Goal: Information Seeking & Learning: Learn about a topic

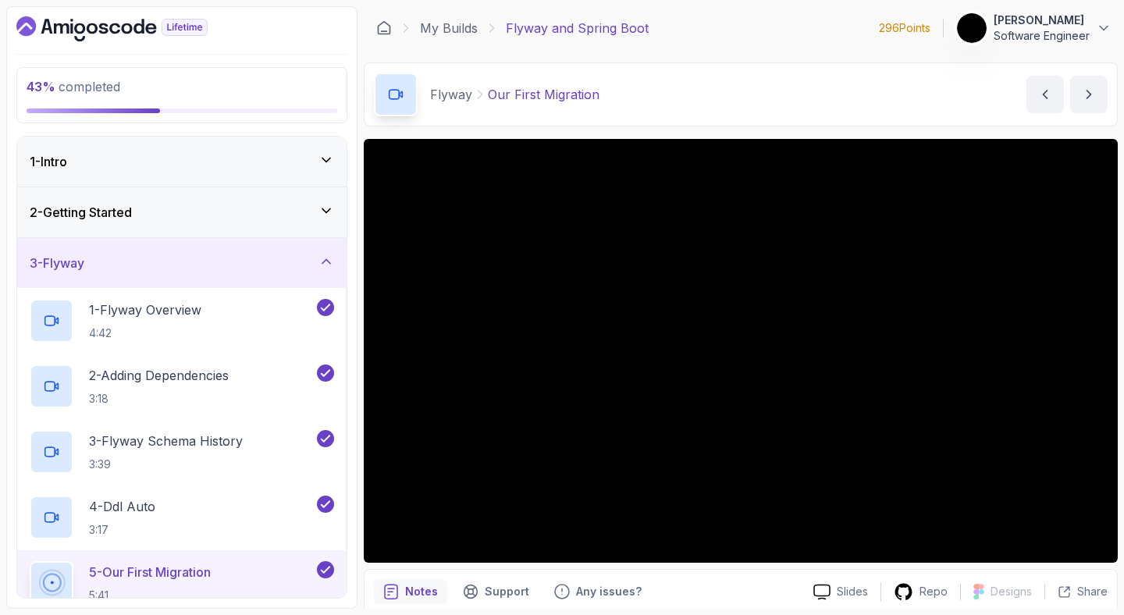
scroll to position [229, 0]
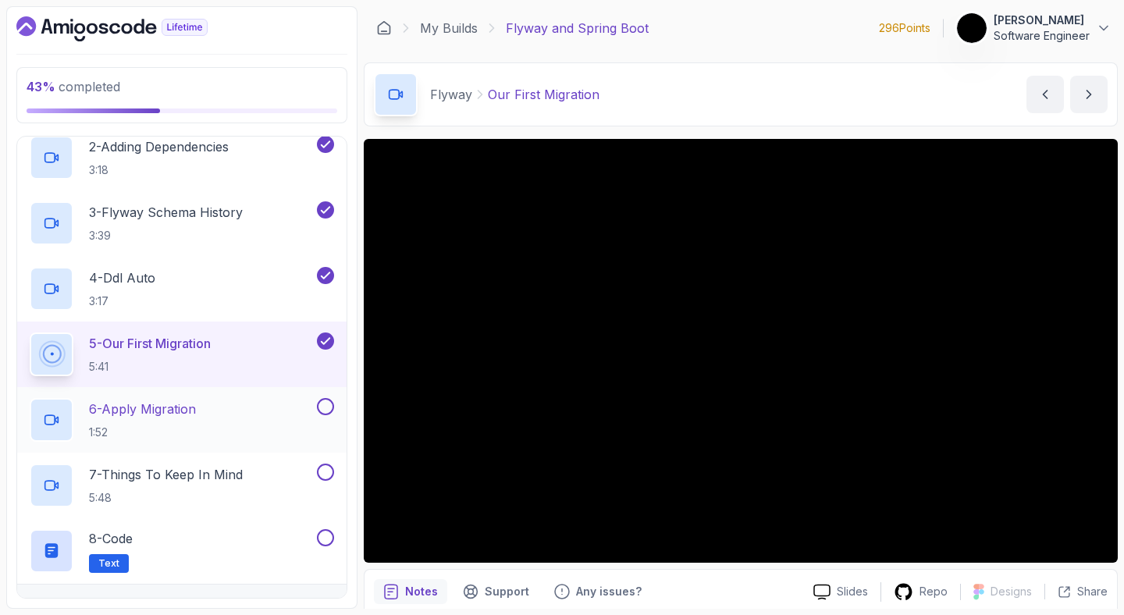
click at [162, 427] on p "1:52" at bounding box center [142, 433] width 107 height 16
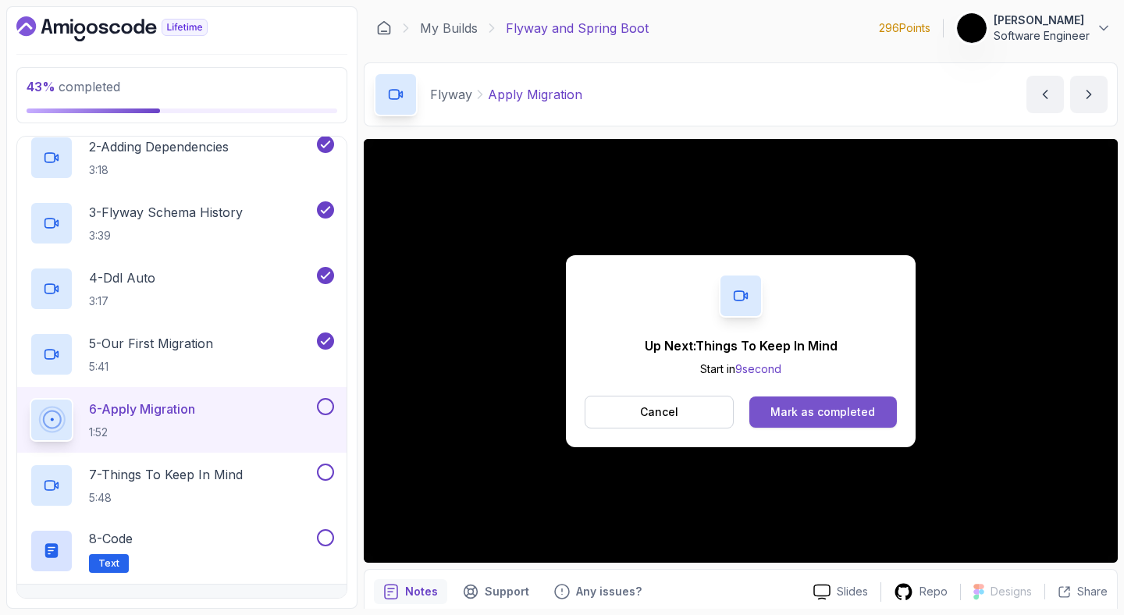
click at [810, 425] on button "Mark as completed" at bounding box center [823, 411] width 148 height 31
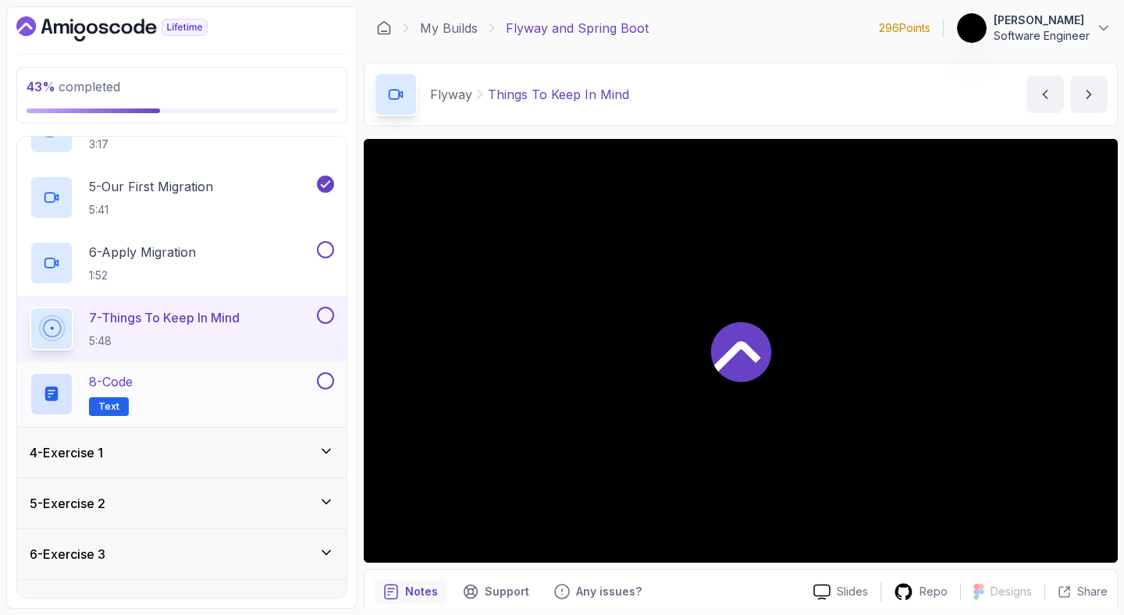
scroll to position [418, 0]
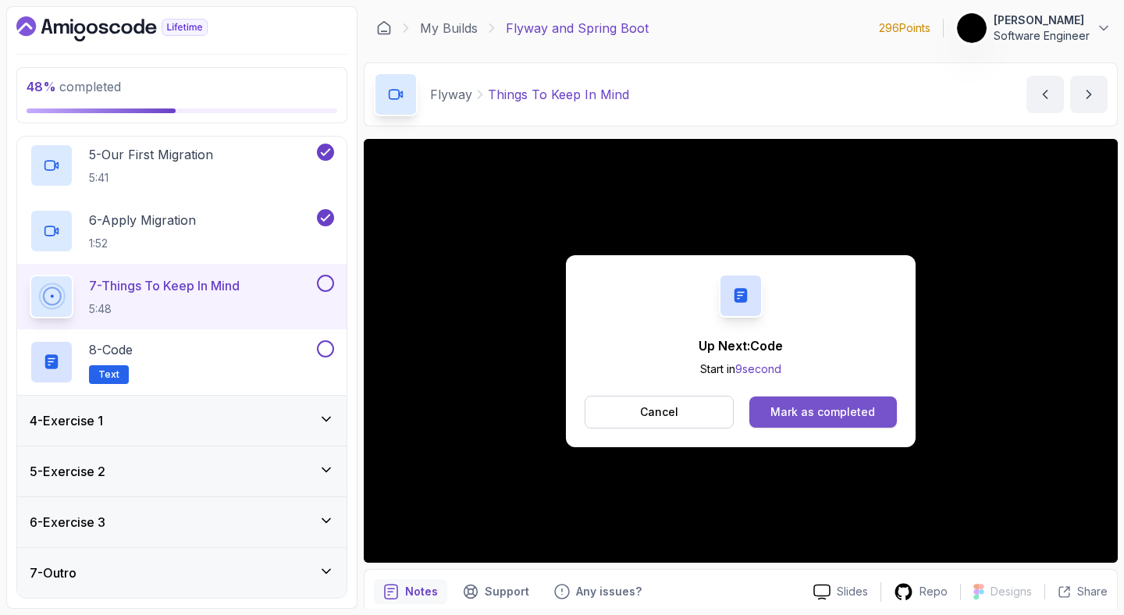
click at [828, 411] on div "Mark as completed" at bounding box center [822, 412] width 105 height 16
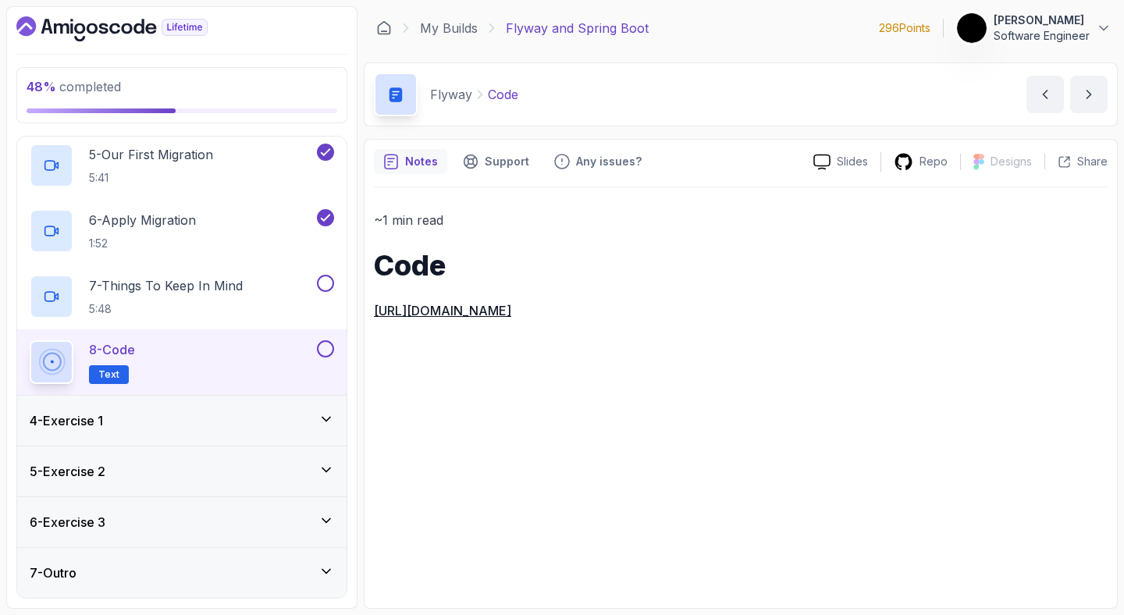
click at [511, 312] on link "https://github.com/amigoscode/java-springboot-full-stack/commit/a50b2d50fa973eb…" at bounding box center [442, 311] width 137 height 16
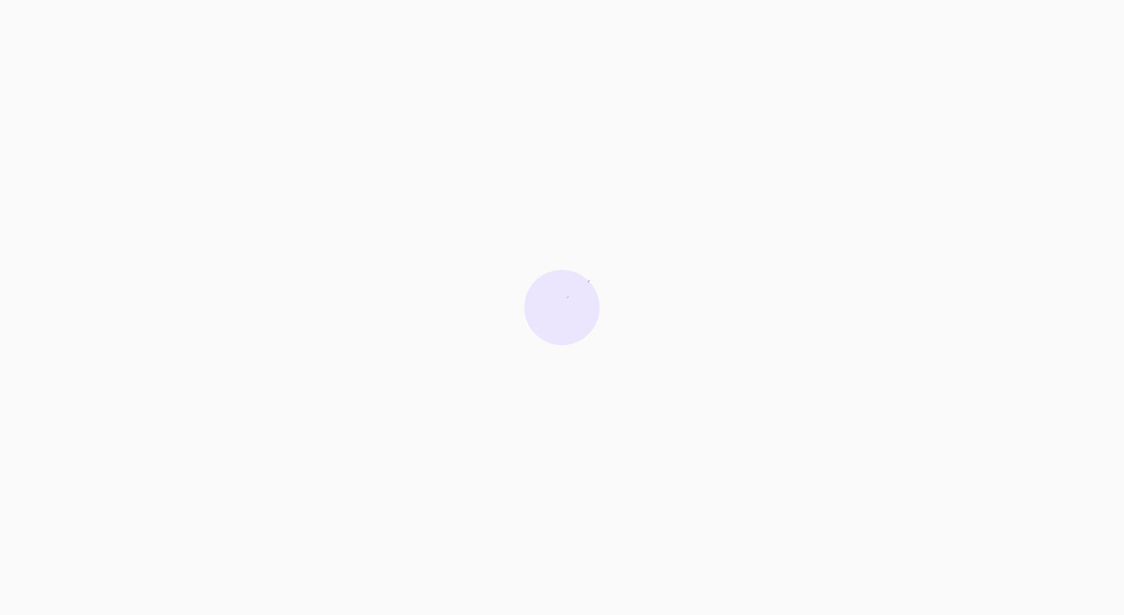
click at [364, 267] on div at bounding box center [562, 307] width 1124 height 615
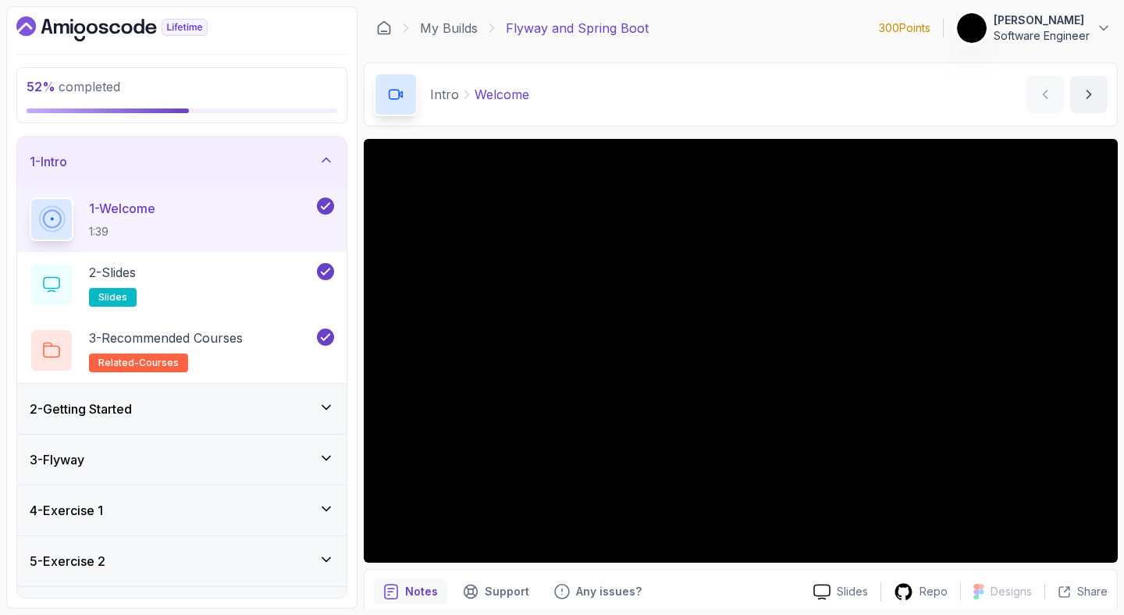
click at [233, 459] on div "3 - Flyway" at bounding box center [182, 459] width 304 height 19
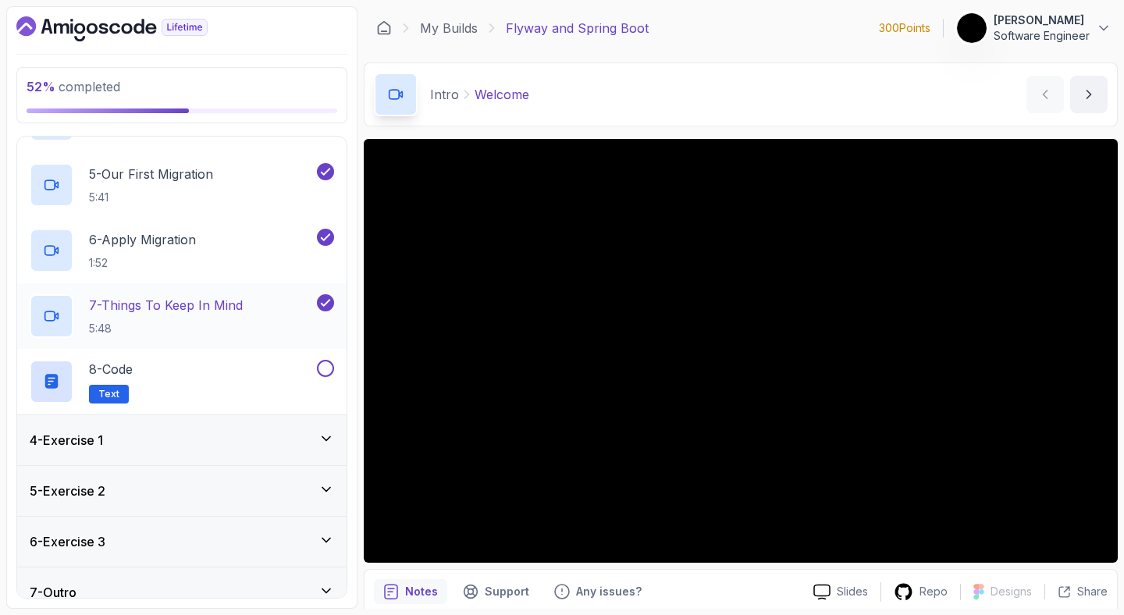
scroll to position [418, 0]
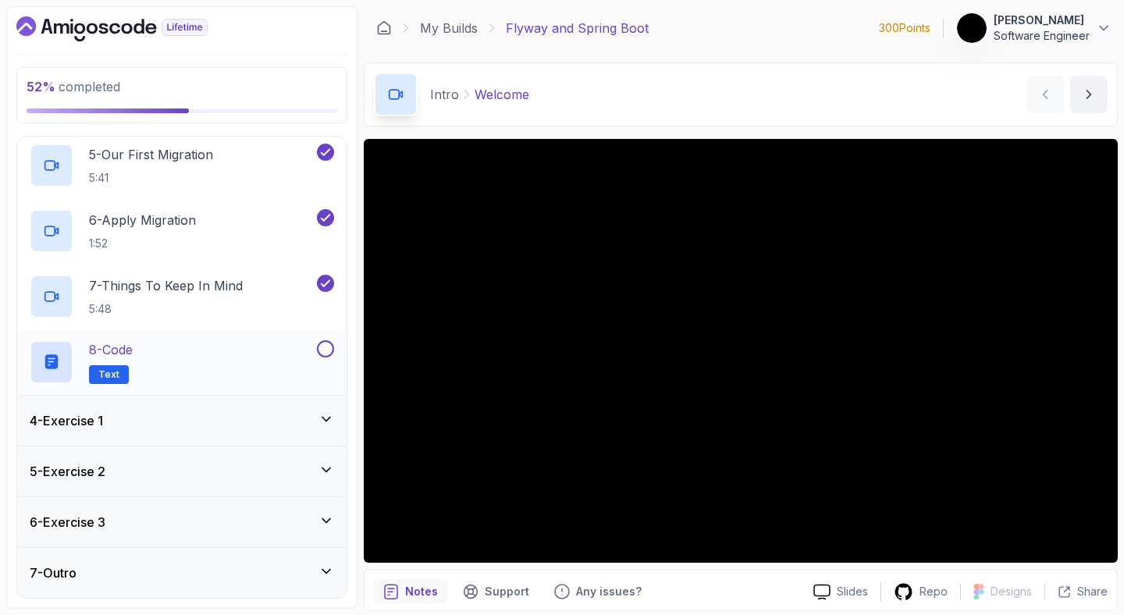
click at [325, 347] on button at bounding box center [325, 348] width 17 height 17
click at [268, 427] on div "4 - Exercise 1" at bounding box center [182, 420] width 304 height 19
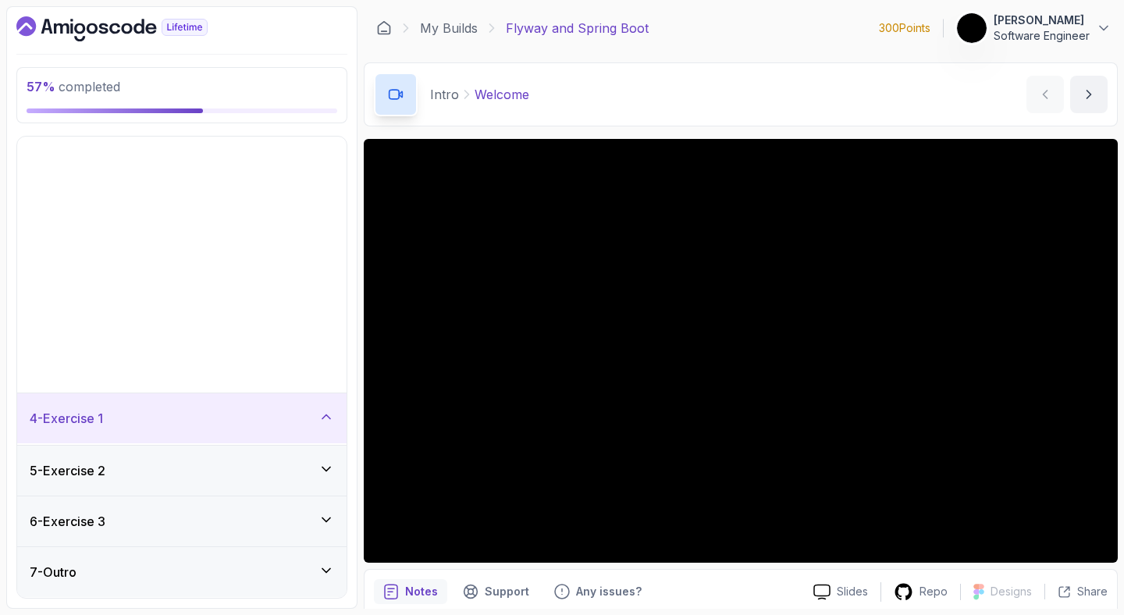
scroll to position [0, 0]
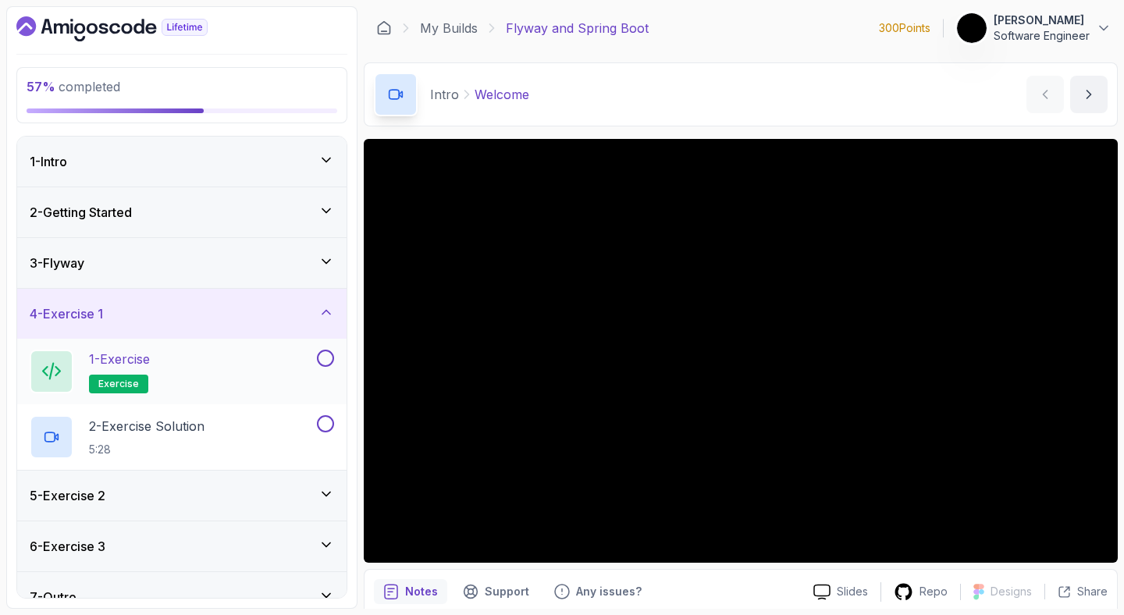
click at [190, 383] on div "1 - Exercise exercise" at bounding box center [172, 372] width 284 height 44
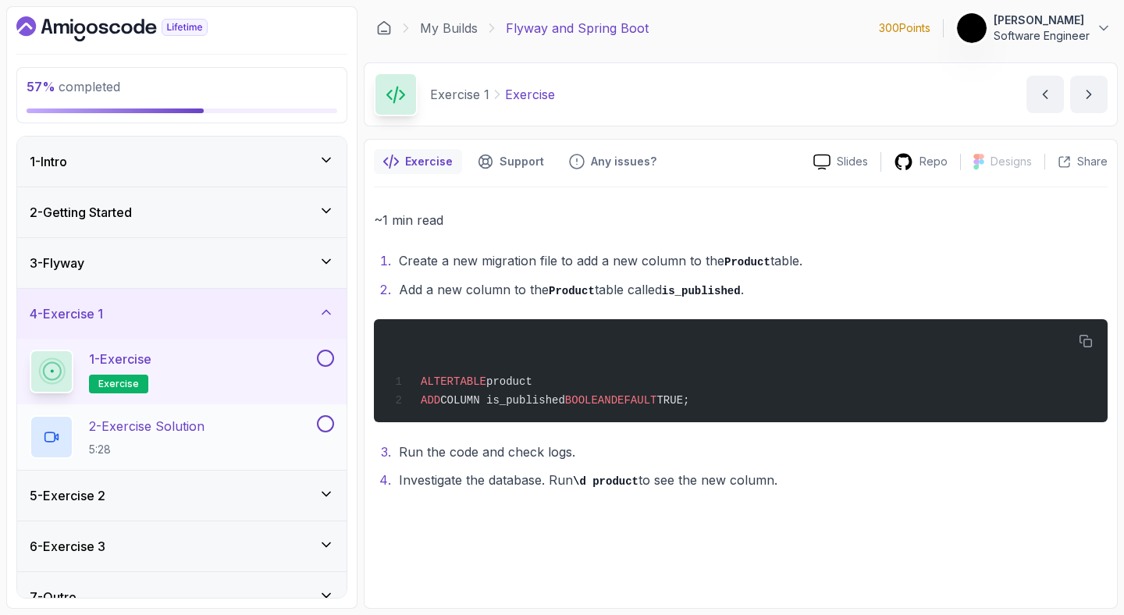
click at [240, 438] on div "2 - Exercise Solution 5:28" at bounding box center [172, 437] width 284 height 44
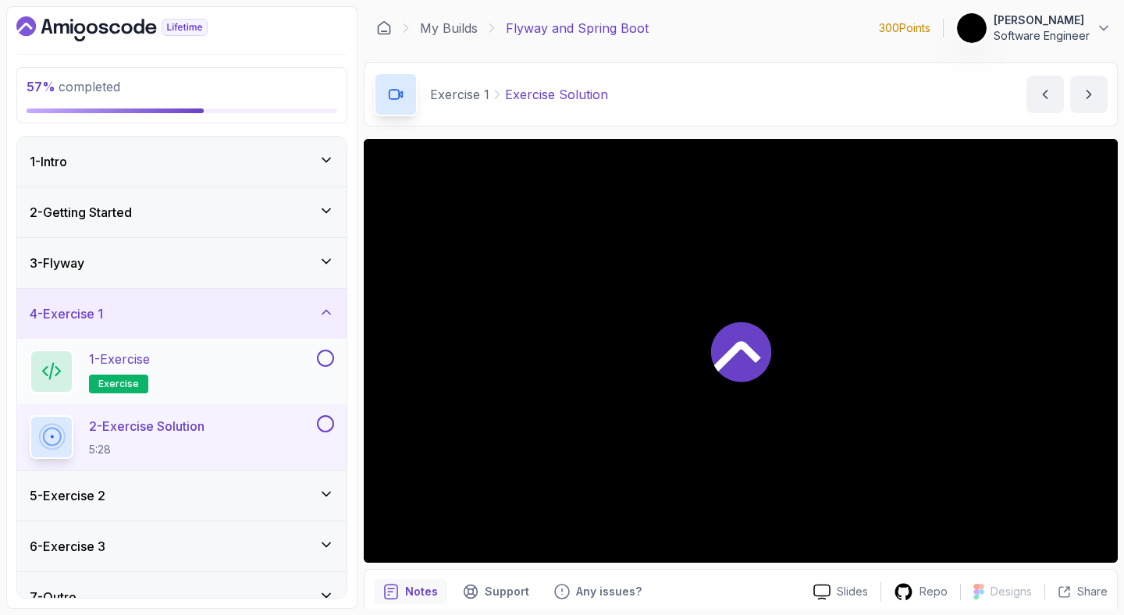
click at [325, 367] on button at bounding box center [325, 358] width 17 height 17
click at [327, 357] on button at bounding box center [325, 358] width 17 height 17
click at [208, 375] on div "1 - Exercise exercise" at bounding box center [172, 372] width 284 height 44
click at [212, 375] on div "1 - Exercise exercise" at bounding box center [172, 372] width 284 height 44
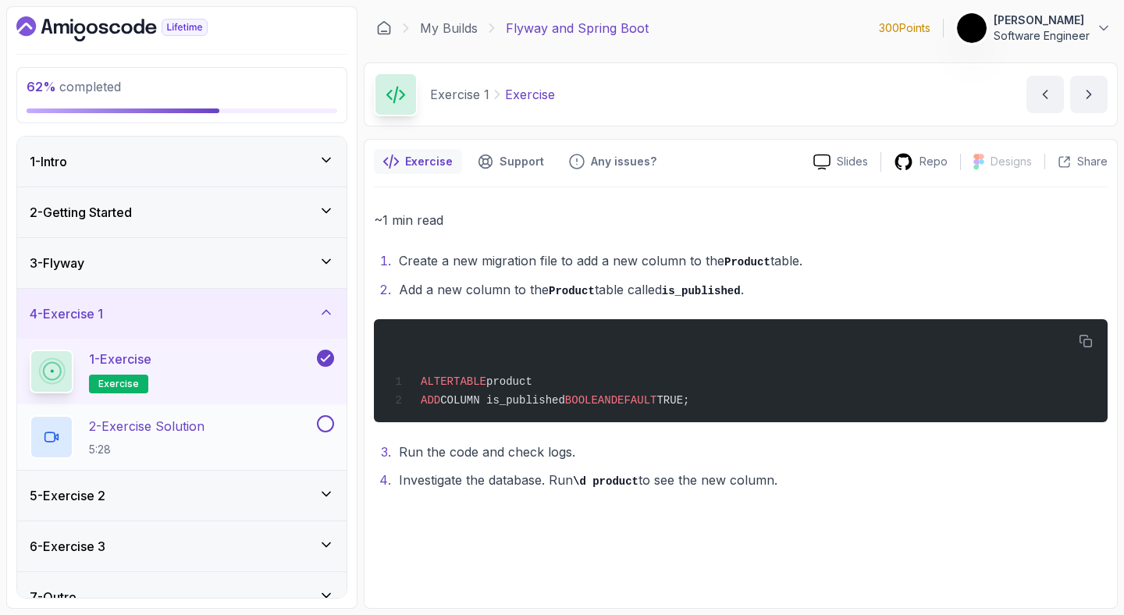
click at [233, 436] on div "2 - Exercise Solution 5:28" at bounding box center [172, 437] width 284 height 44
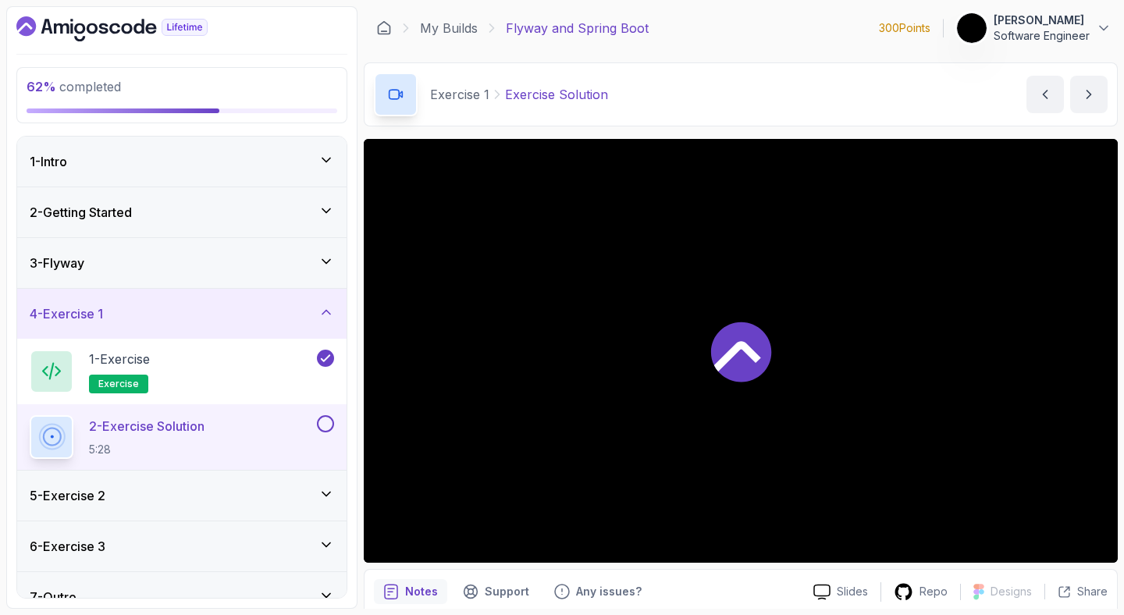
click at [658, 460] on div at bounding box center [741, 351] width 754 height 424
click at [311, 490] on div "5 - Exercise 2" at bounding box center [182, 495] width 304 height 19
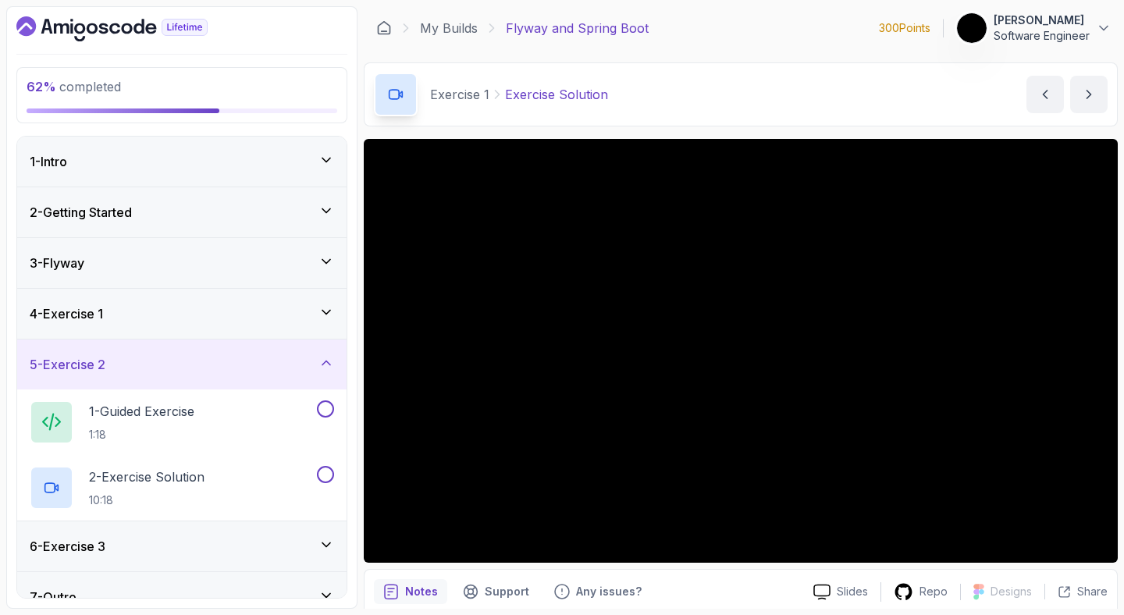
click at [254, 375] on div "5 - Exercise 2" at bounding box center [181, 365] width 329 height 50
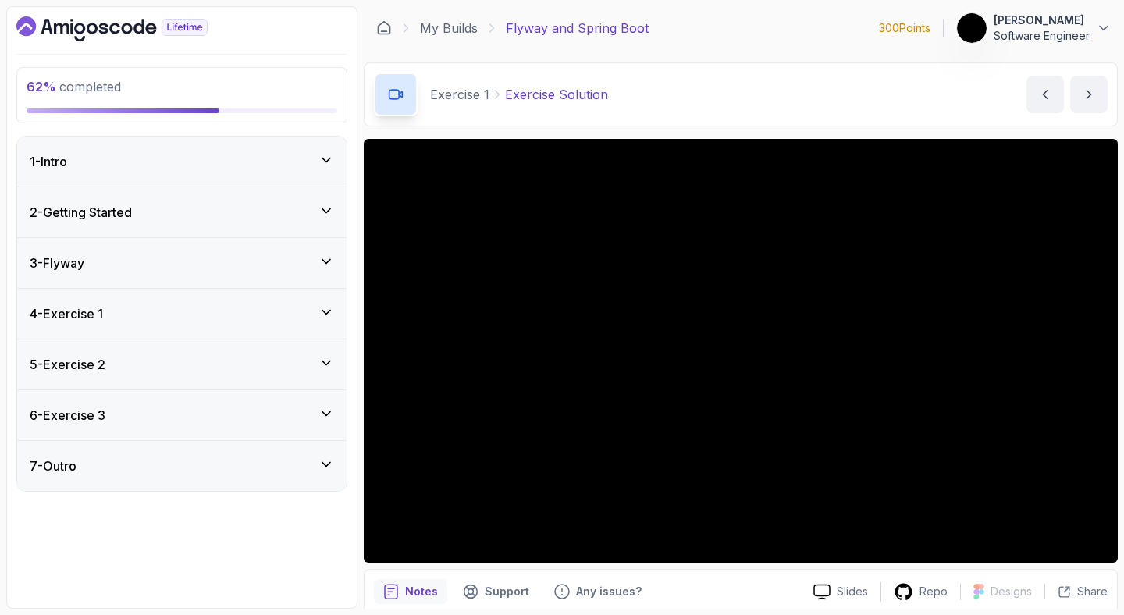
click at [250, 312] on div "4 - Exercise 1" at bounding box center [182, 313] width 304 height 19
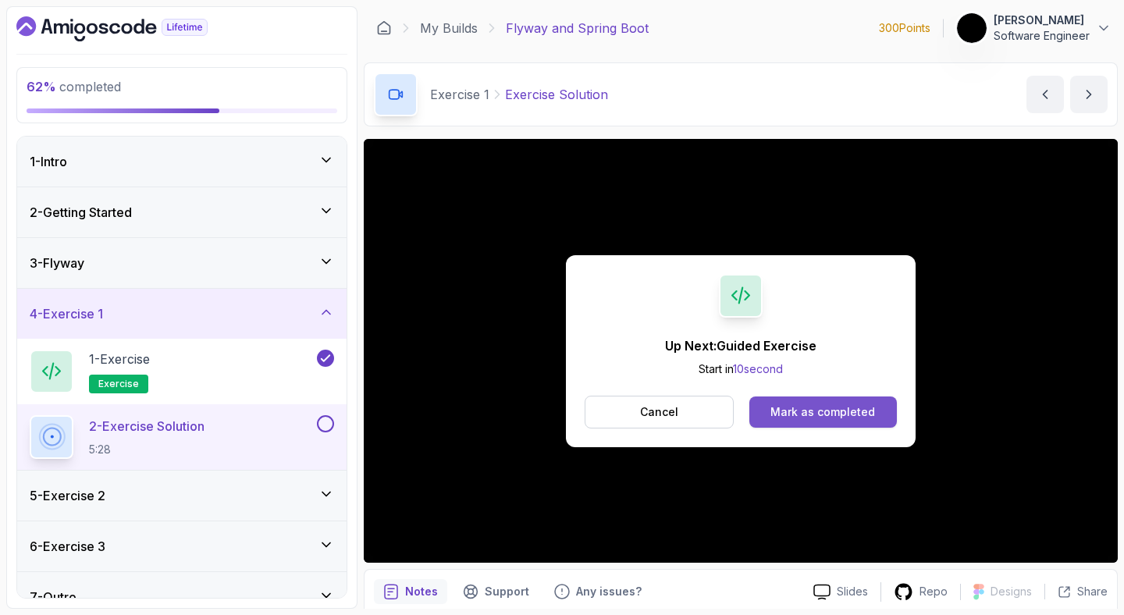
click at [855, 407] on div "Mark as completed" at bounding box center [822, 412] width 105 height 16
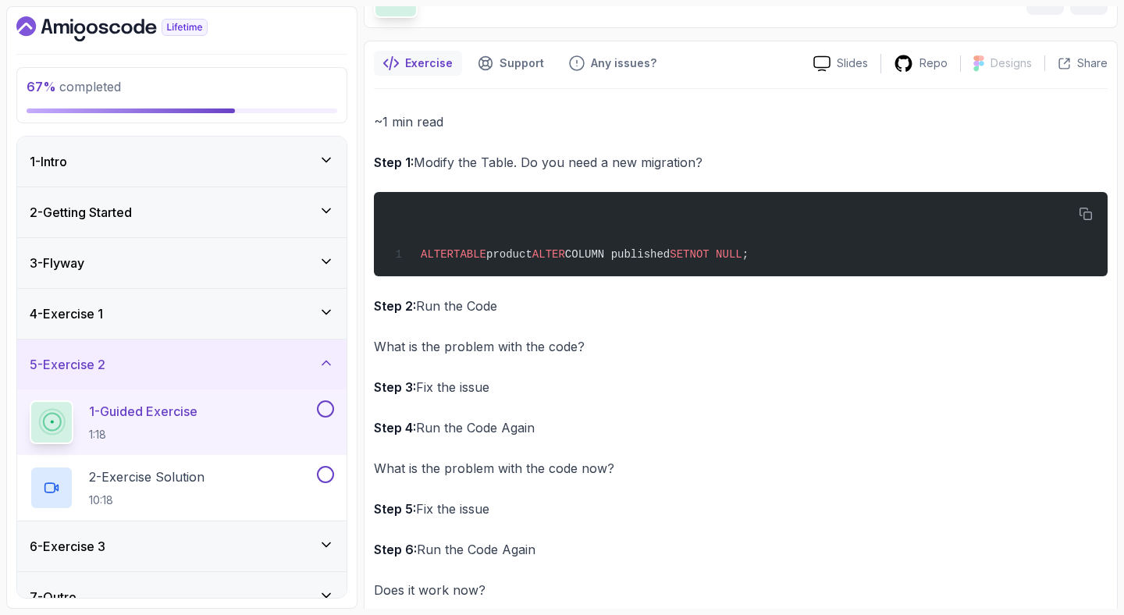
scroll to position [124, 0]
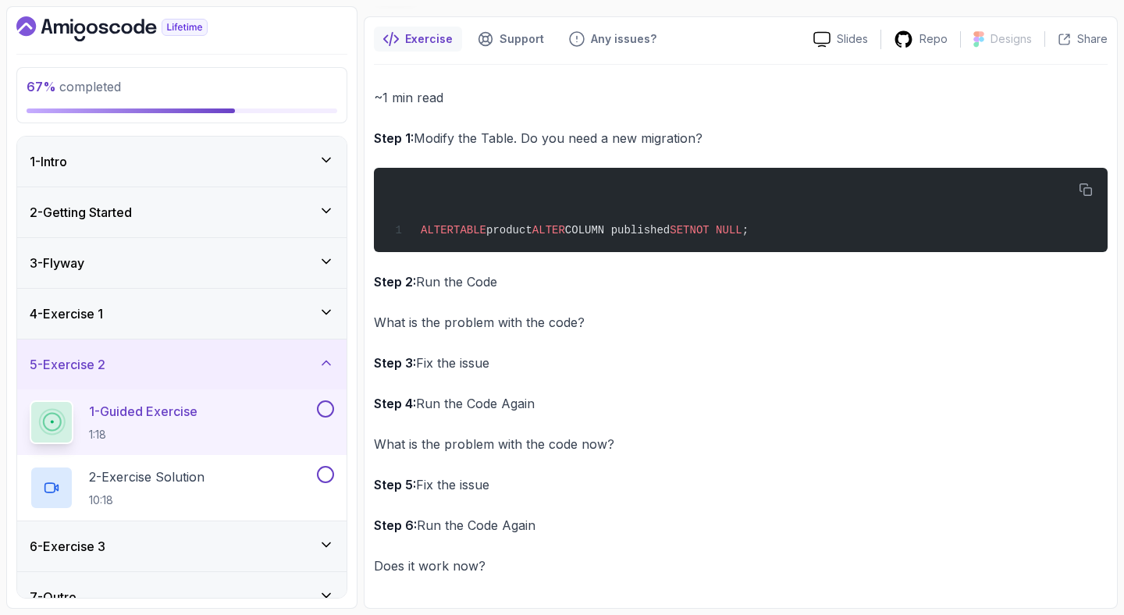
click at [329, 416] on button at bounding box center [325, 408] width 17 height 17
click at [261, 483] on div "2 - Exercise Solution 10:18" at bounding box center [172, 488] width 284 height 44
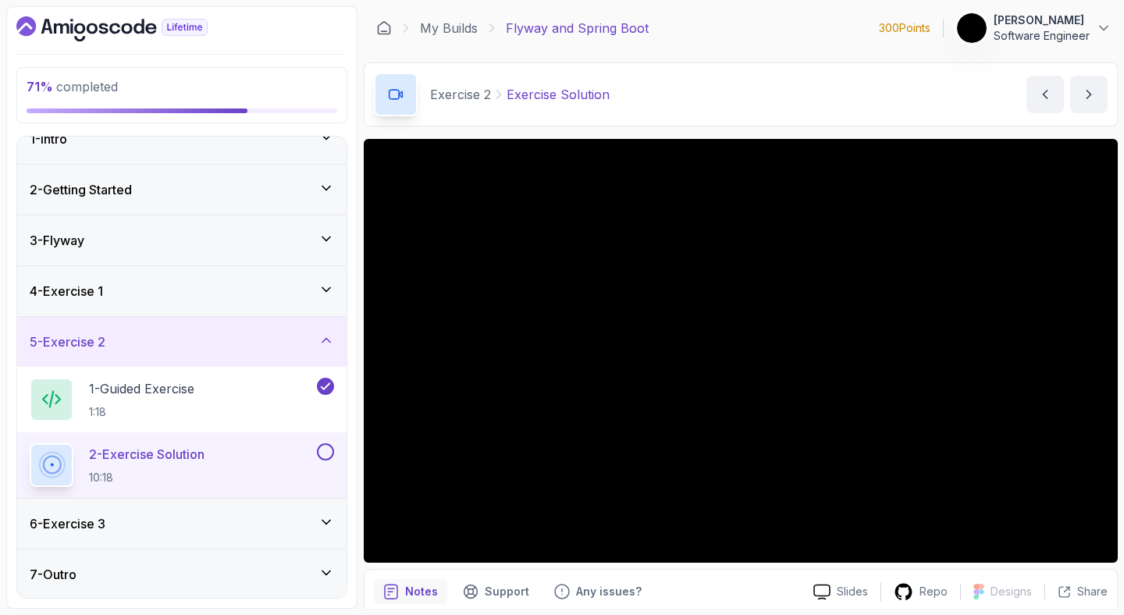
scroll to position [25, 0]
click at [238, 532] on div "6 - Exercise 3" at bounding box center [181, 522] width 329 height 50
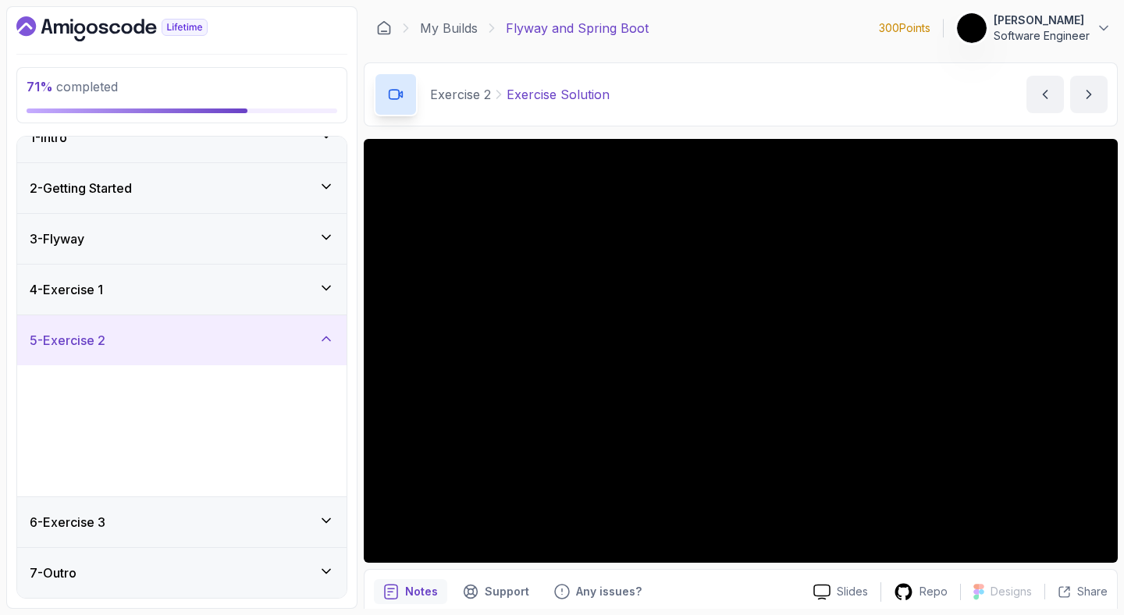
scroll to position [0, 0]
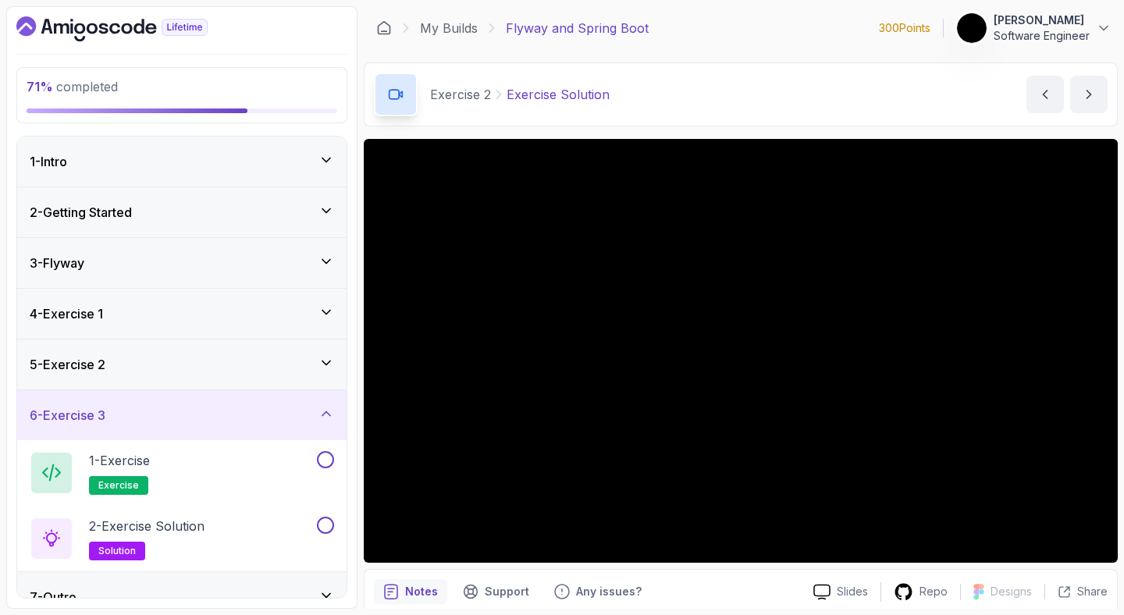
click at [285, 418] on div "6 - Exercise 3" at bounding box center [182, 415] width 304 height 19
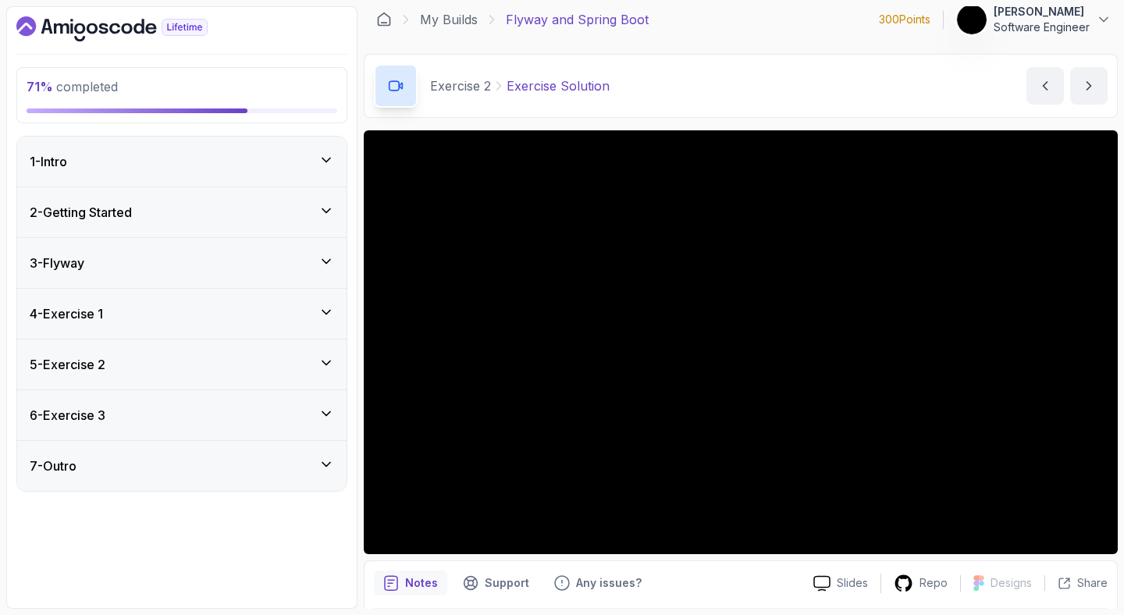
scroll to position [16, 0]
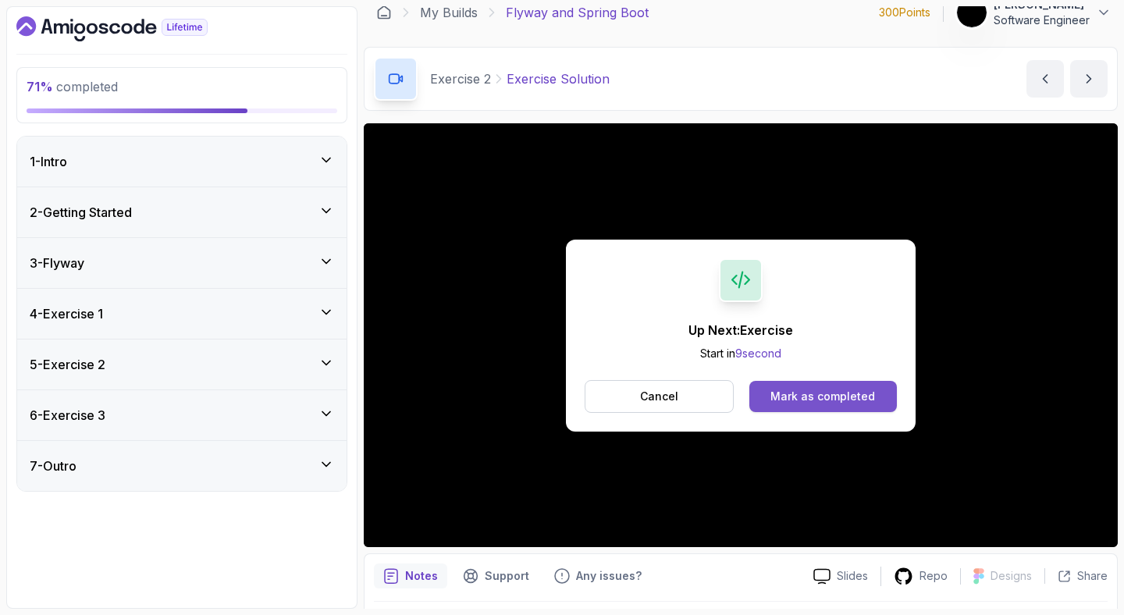
click at [800, 396] on div "Mark as completed" at bounding box center [822, 397] width 105 height 16
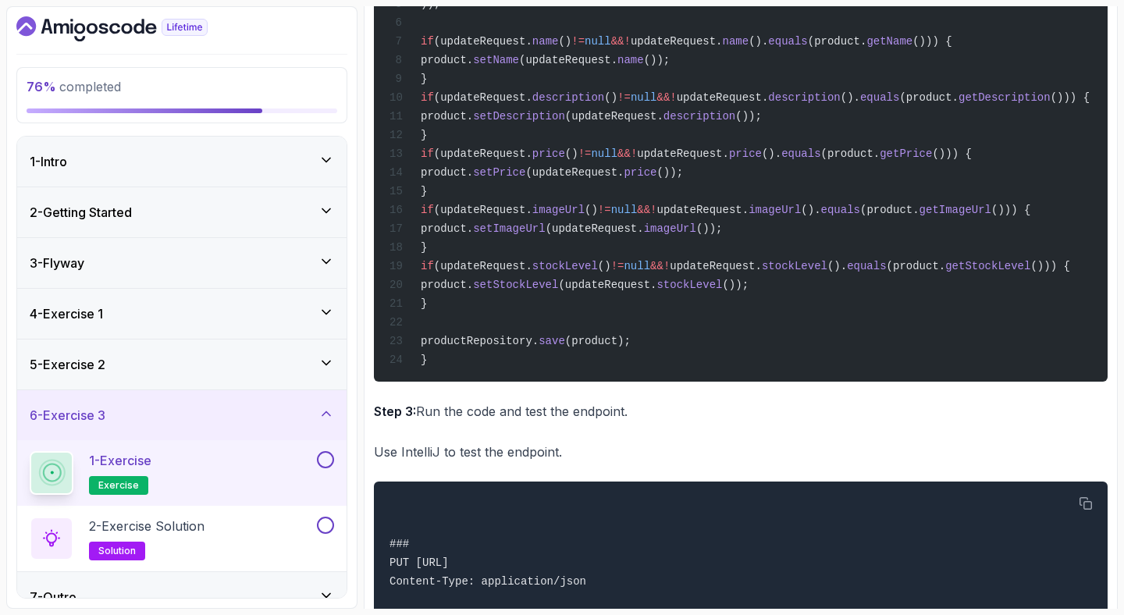
scroll to position [1144, 0]
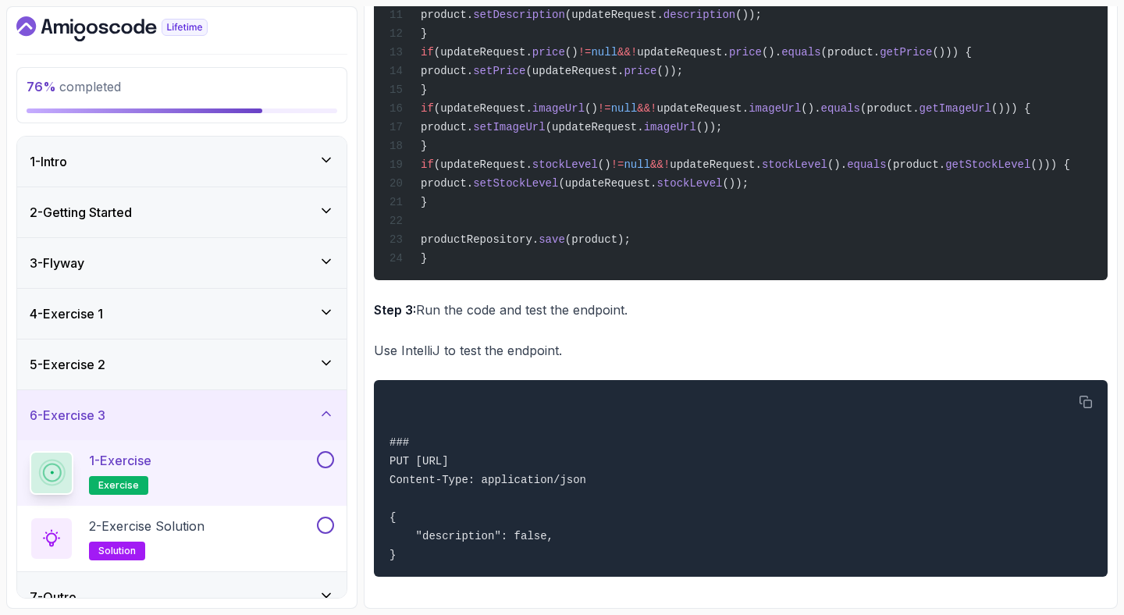
click at [328, 454] on button at bounding box center [325, 459] width 17 height 17
click at [263, 534] on div "2 - Exercise Solution solution" at bounding box center [172, 539] width 284 height 44
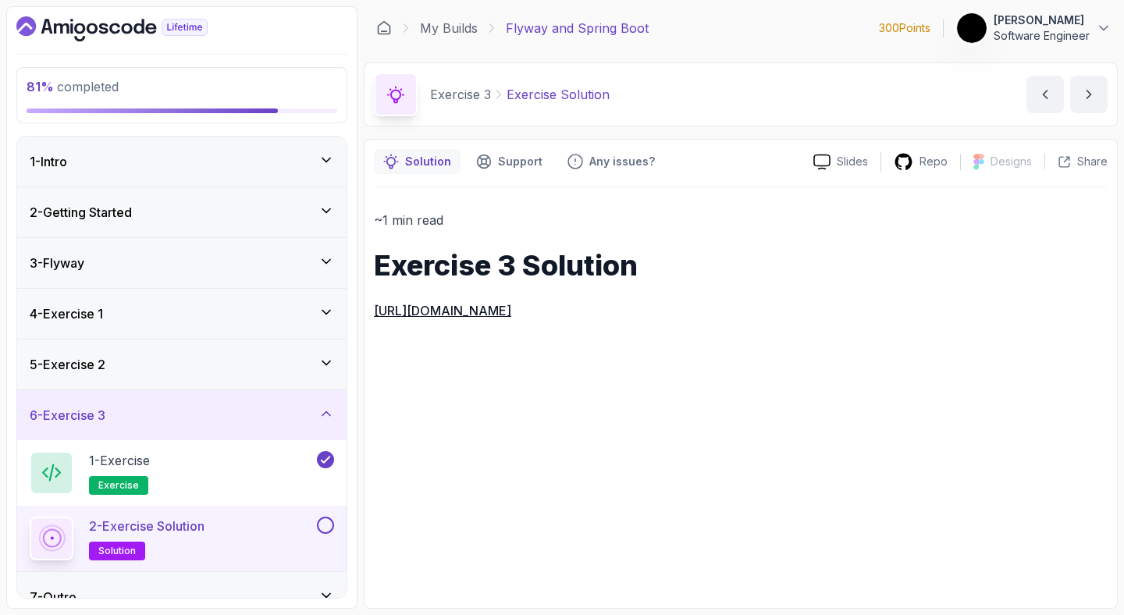
click at [511, 308] on link "https://github.com/amigoscode/java-springboot-full-stack/commit/b6ab94aad0de780…" at bounding box center [442, 311] width 137 height 16
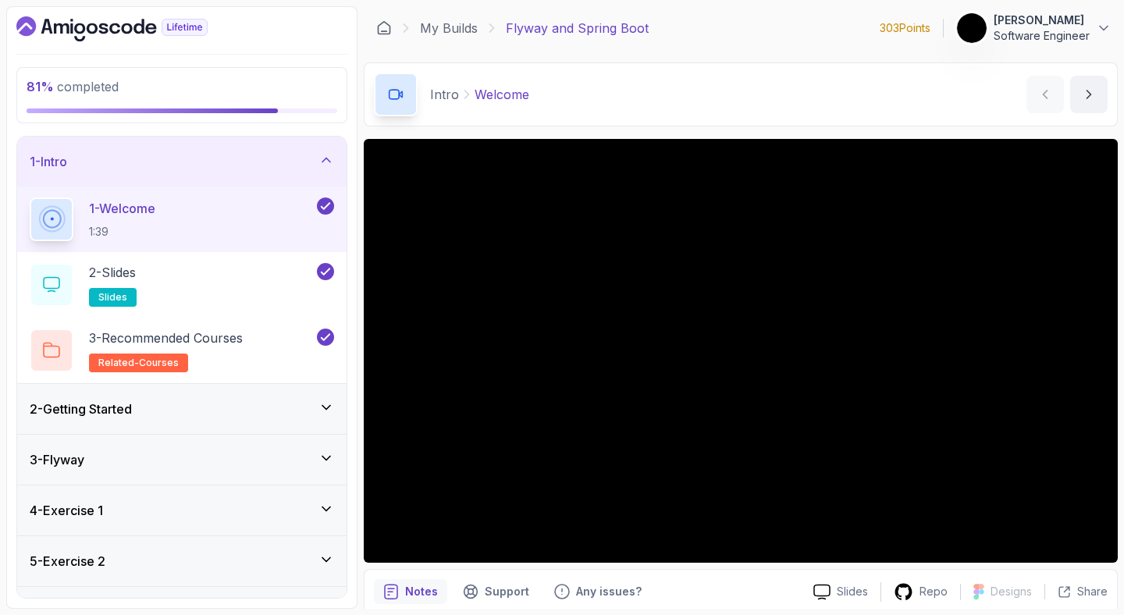
scroll to position [91, 0]
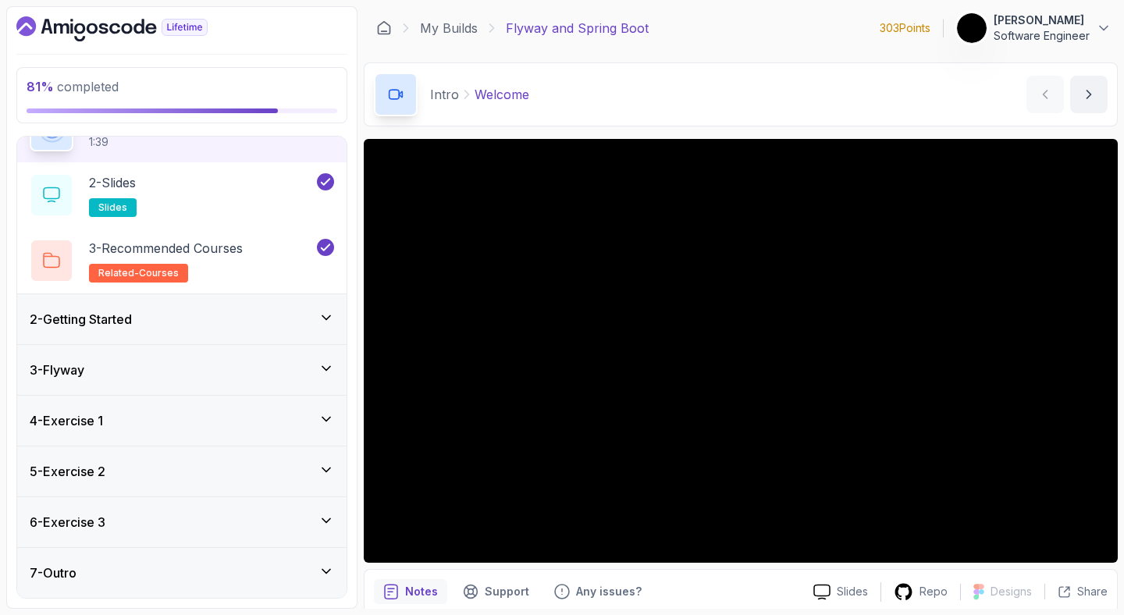
click at [304, 520] on div "6 - Exercise 3" at bounding box center [182, 522] width 304 height 19
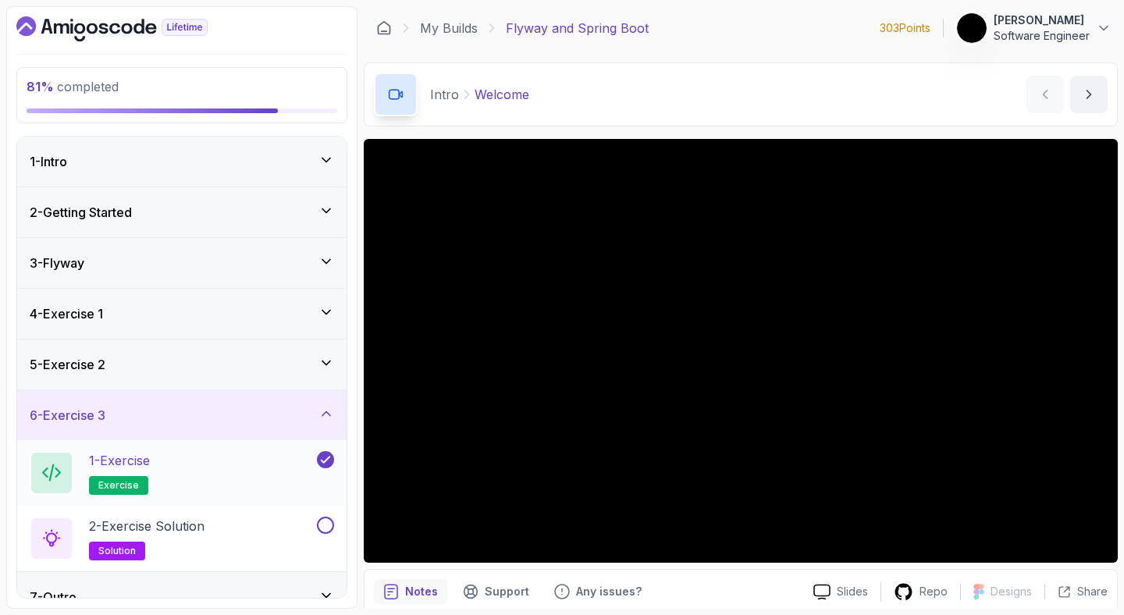
scroll to position [25, 0]
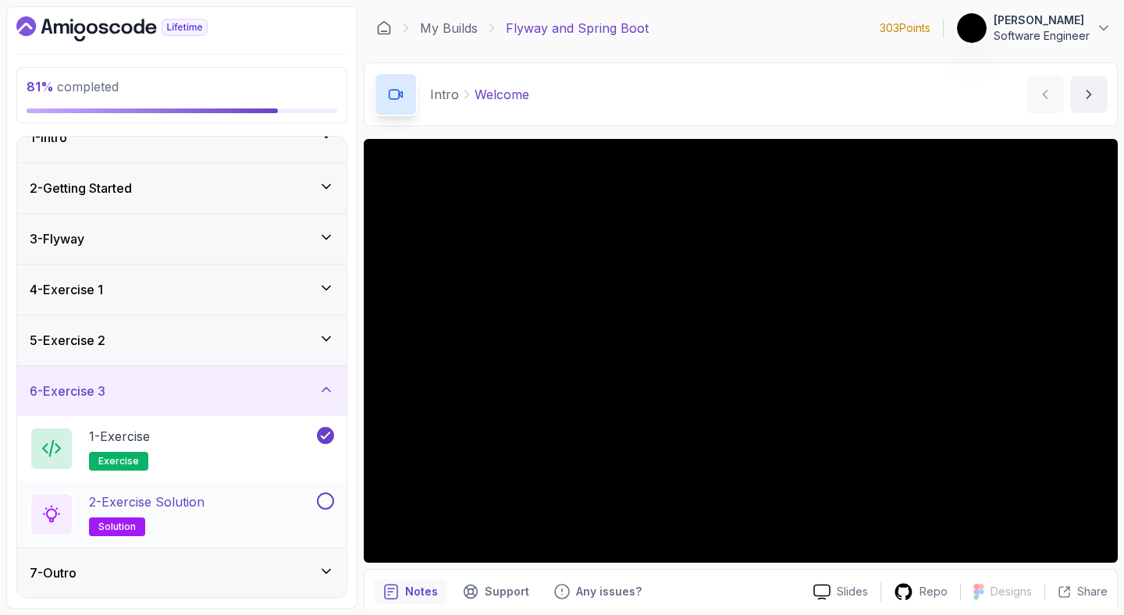
click at [329, 493] on button at bounding box center [325, 500] width 17 height 17
click at [287, 554] on div "7 - Outro" at bounding box center [181, 573] width 329 height 50
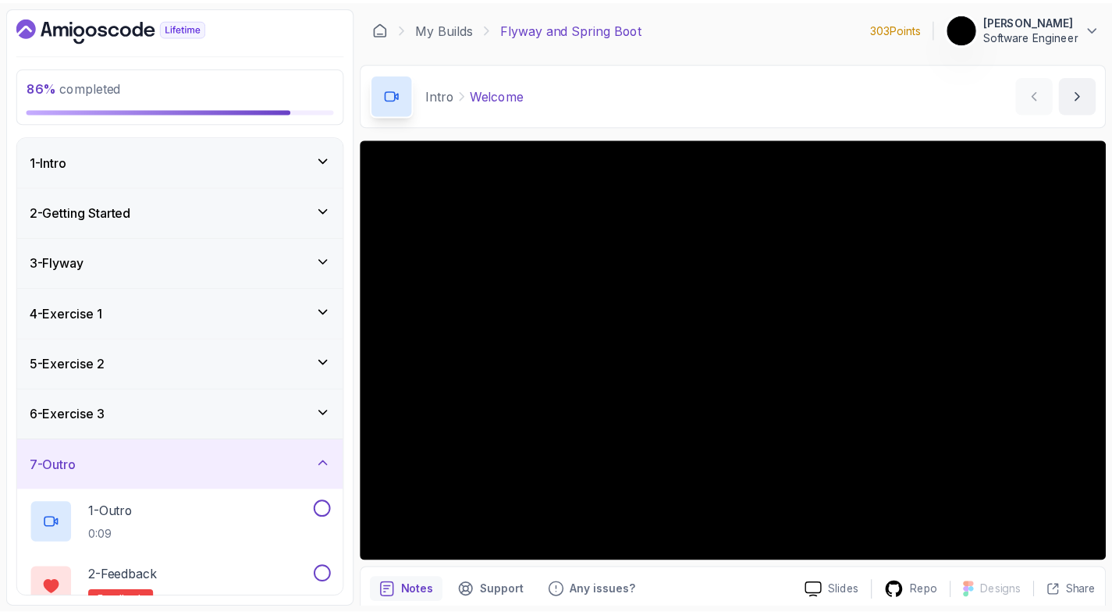
scroll to position [91, 0]
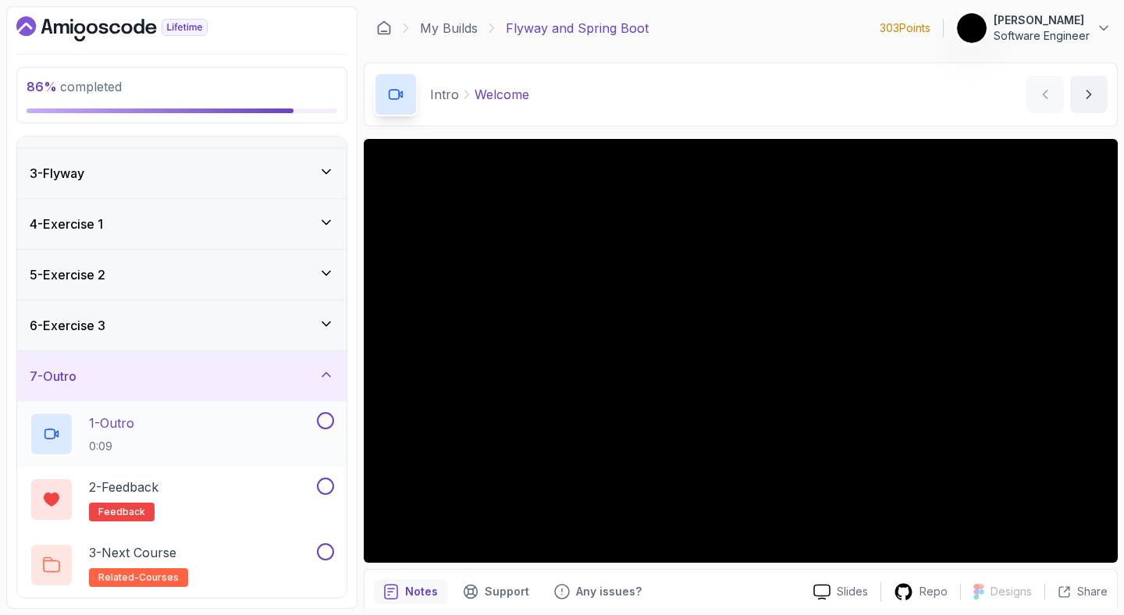
click at [212, 436] on div "1 - Outro 0:09" at bounding box center [172, 434] width 284 height 44
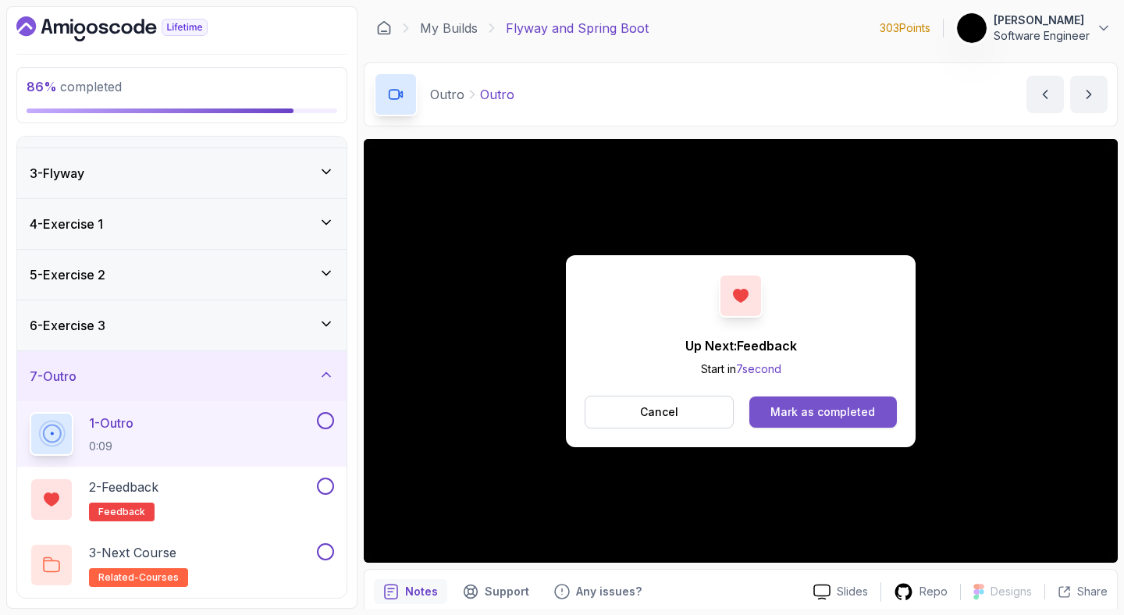
click at [831, 425] on button "Mark as completed" at bounding box center [823, 411] width 148 height 31
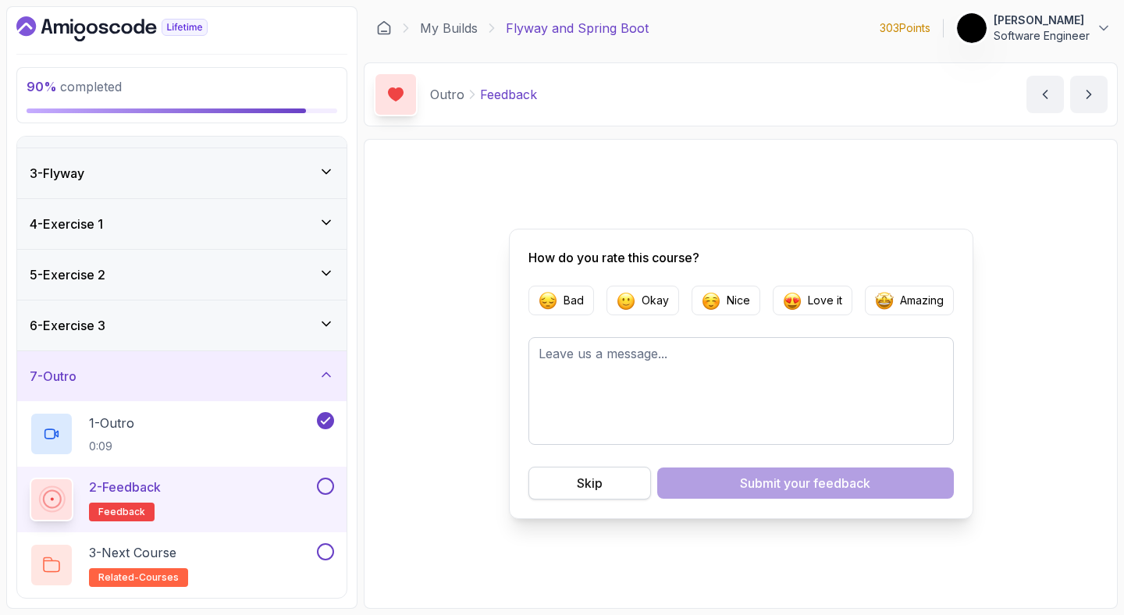
click at [638, 494] on button "Skip" at bounding box center [589, 483] width 123 height 33
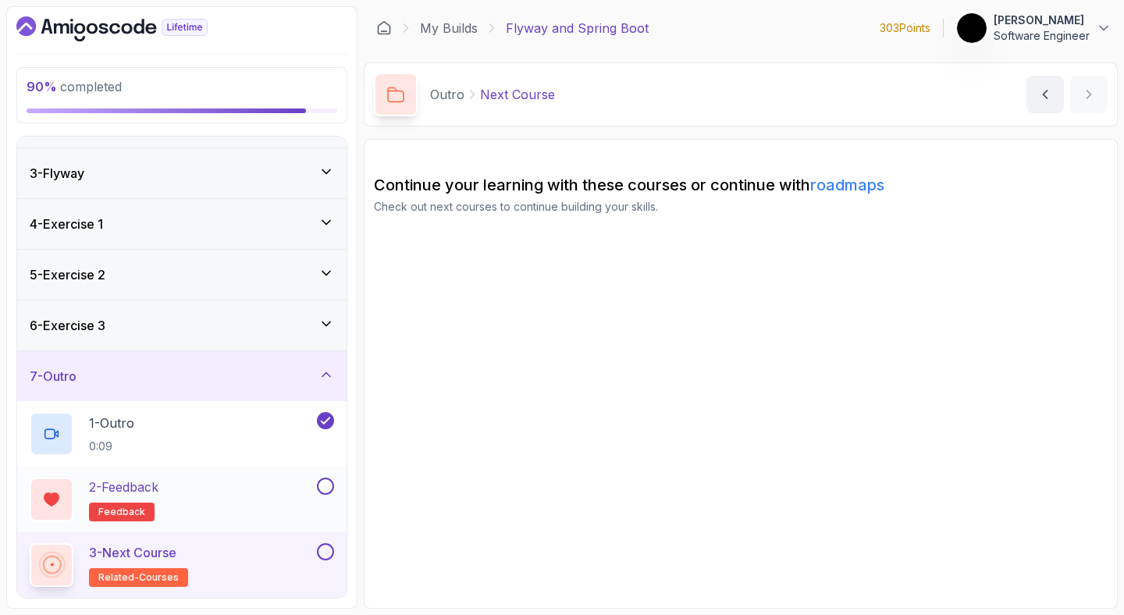
click at [328, 495] on button "2 - Feedback feedback" at bounding box center [182, 500] width 304 height 44
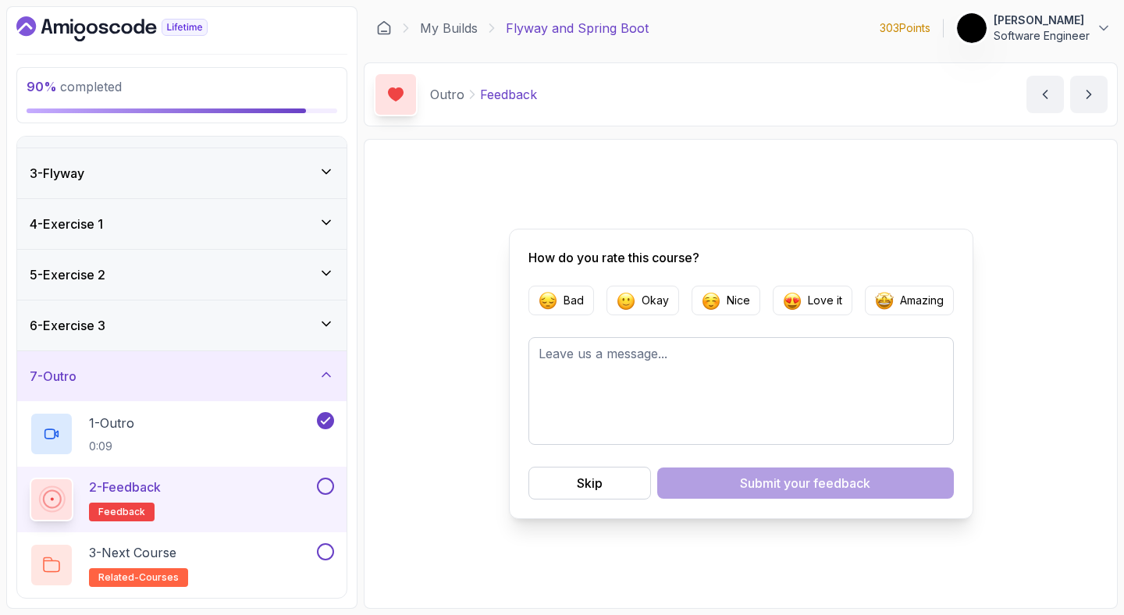
click at [327, 485] on button at bounding box center [325, 486] width 17 height 17
click at [259, 555] on div "3 - Next Course related-courses" at bounding box center [172, 565] width 284 height 44
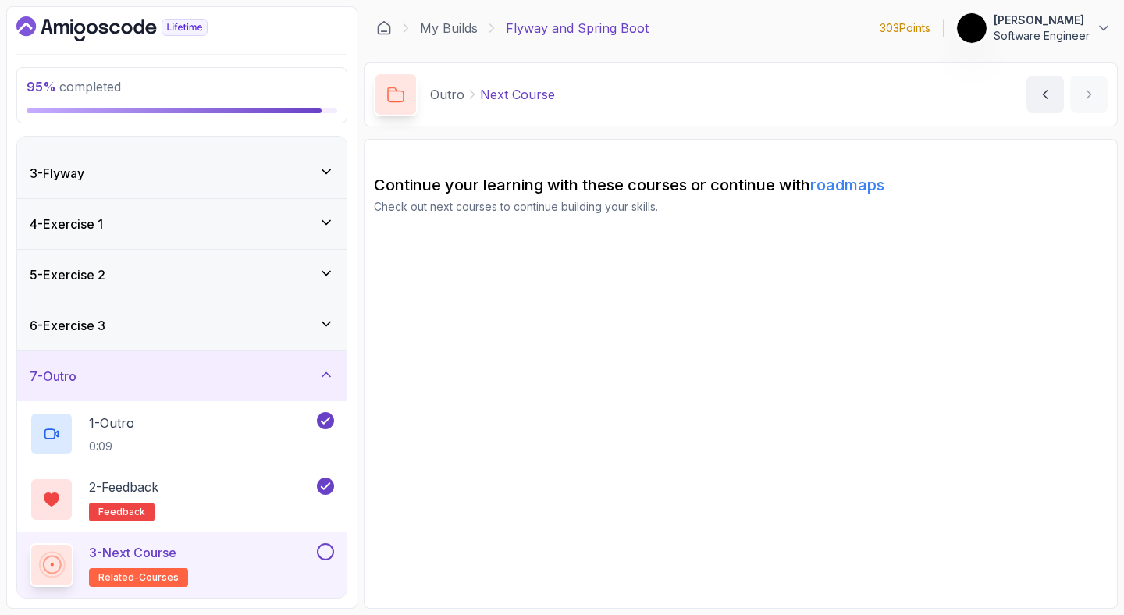
click at [330, 555] on button at bounding box center [325, 551] width 17 height 17
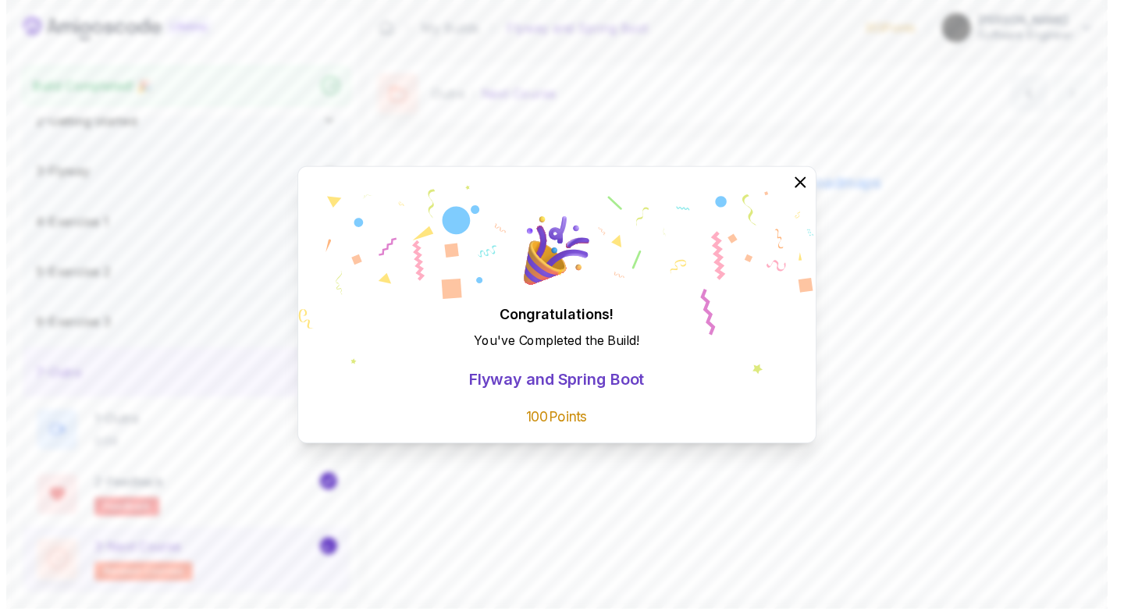
scroll to position [73, 0]
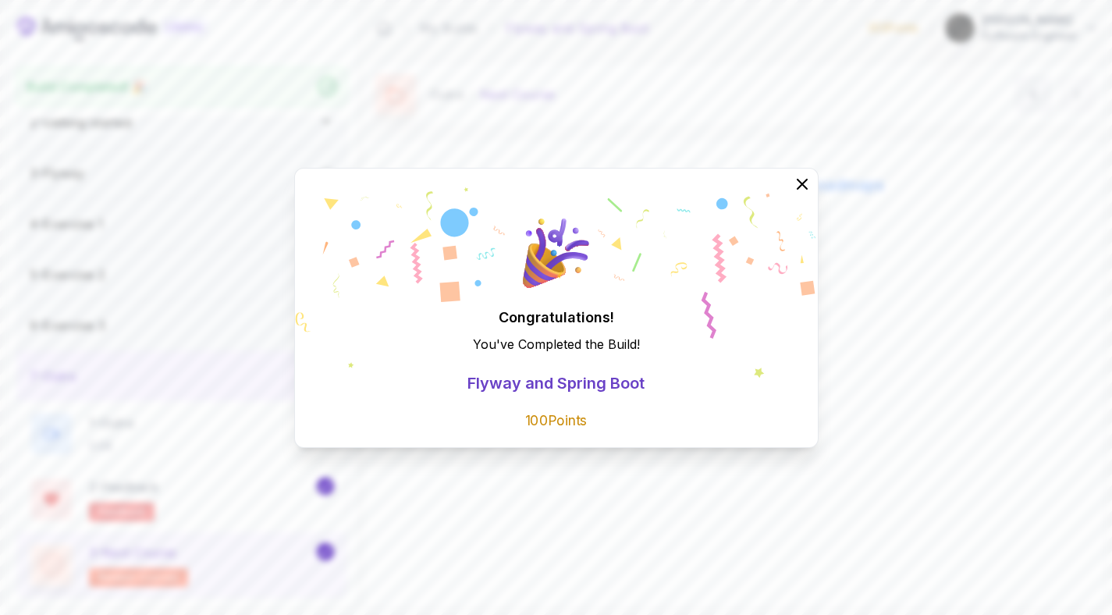
click at [911, 280] on div "Congratulations! You've Completed the Build ! Flyway and Spring Boot 100 Points" at bounding box center [556, 307] width 1112 height 615
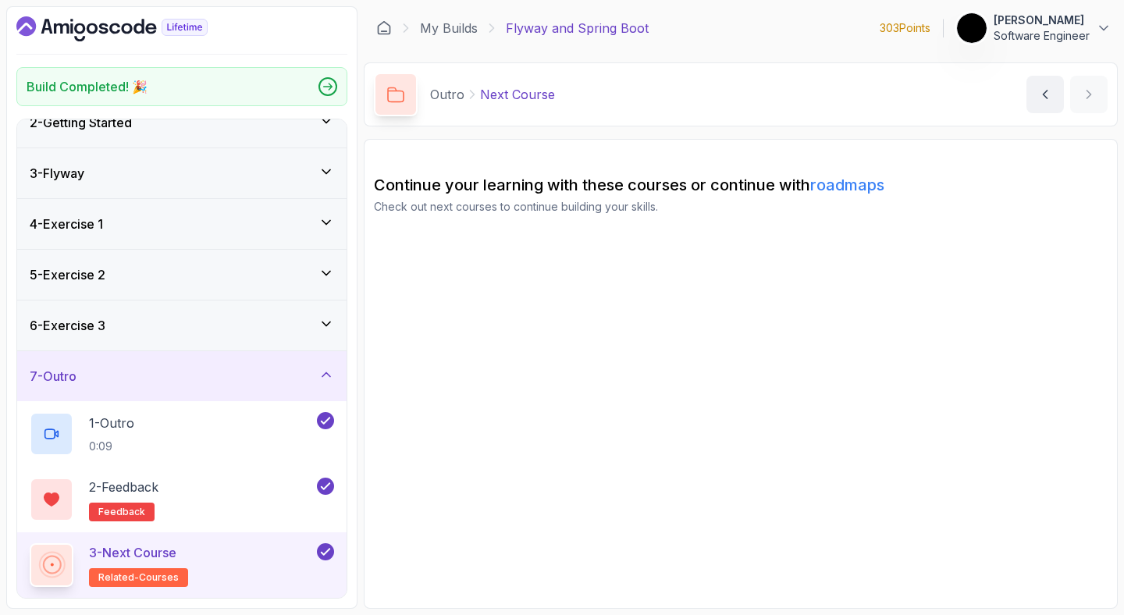
click at [95, 29] on icon "Dashboard" at bounding box center [92, 28] width 11 height 11
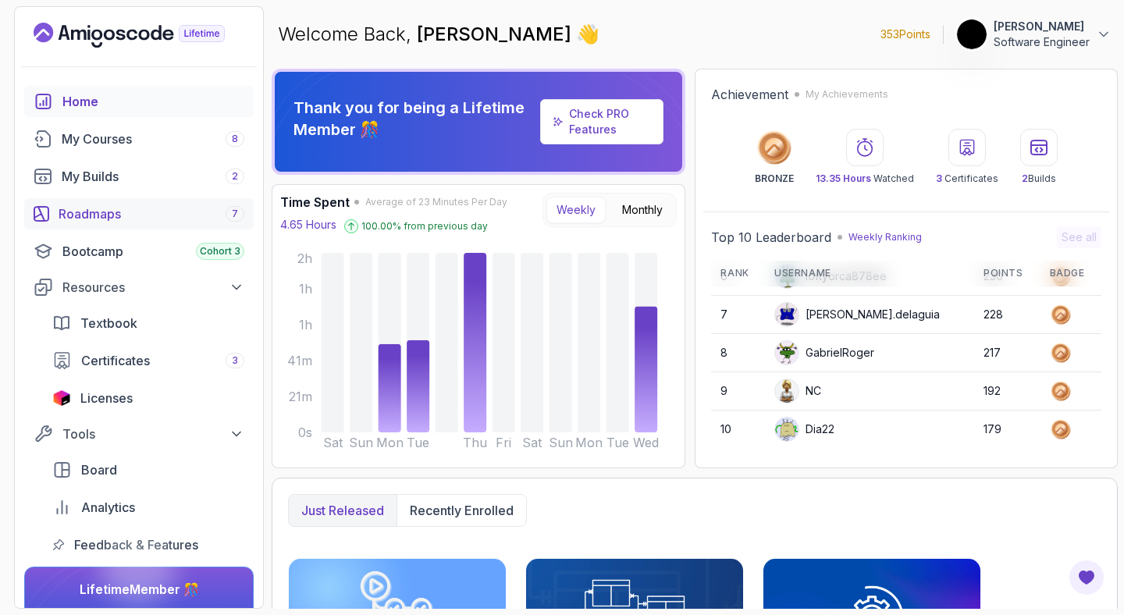
click at [112, 205] on div "Roadmaps 7" at bounding box center [152, 213] width 186 height 19
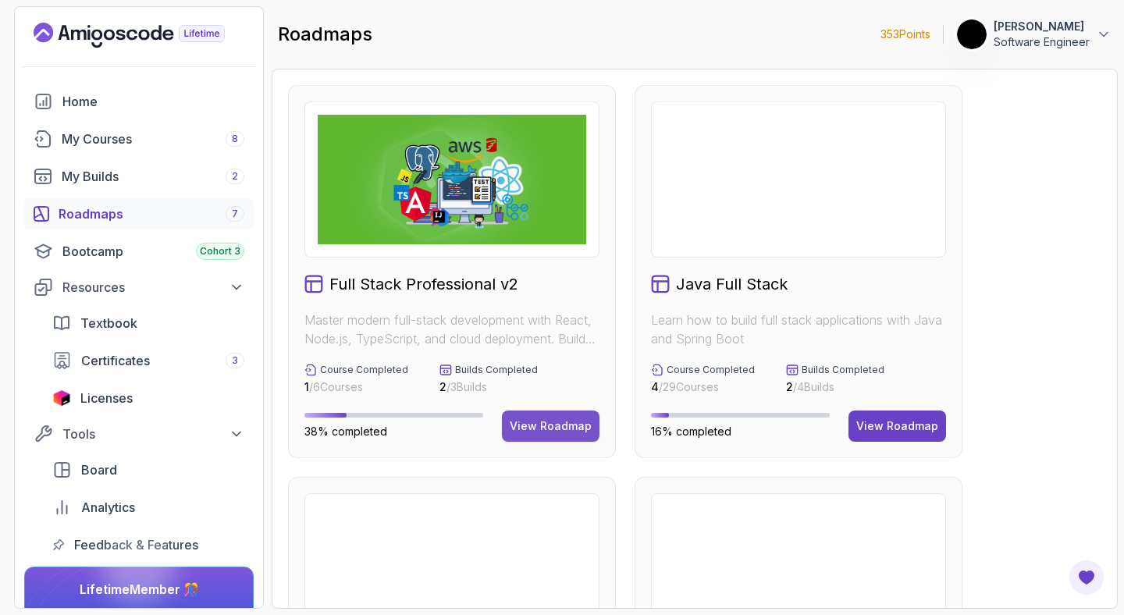
click at [554, 422] on div "View Roadmap" at bounding box center [551, 426] width 82 height 16
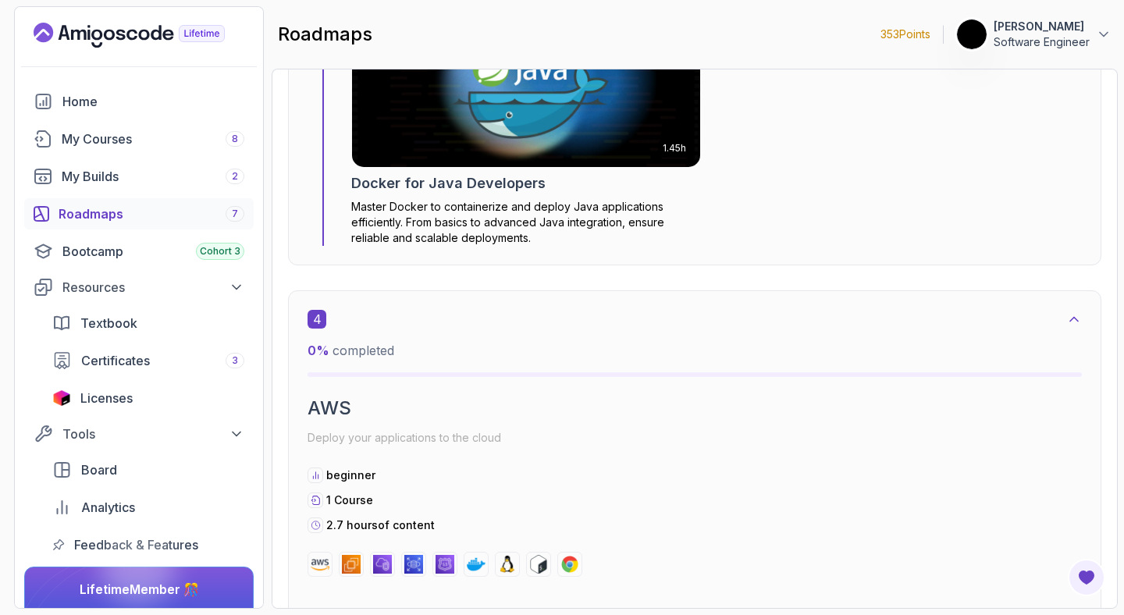
scroll to position [2648, 0]
